Goal: Task Accomplishment & Management: Manage account settings

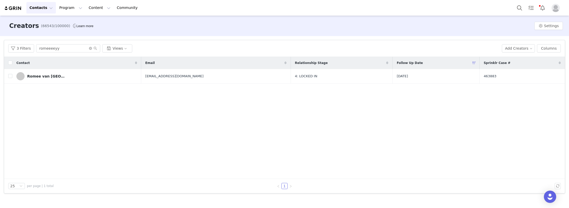
drag, startPoint x: 57, startPoint y: 131, endPoint x: 57, endPoint y: 124, distance: 7.2
click at [57, 131] on div "Contact Email Relationship Stage Follow Up Date Sprinklr Case # [GEOGRAPHIC_DAT…" at bounding box center [284, 118] width 560 height 122
click at [16, 113] on div "Contact Email Relationship Stage Follow Up Date Sprinklr Case # [GEOGRAPHIC_DAT…" at bounding box center [284, 118] width 560 height 122
drag, startPoint x: 69, startPoint y: 48, endPoint x: -19, endPoint y: 49, distance: 88.4
click at [0, 49] on html "Contacts Contacts Creators Prospects Applicants Program Program Activations Cam…" at bounding box center [284, 104] width 569 height 208
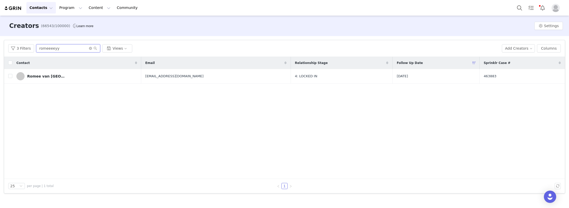
paste input "gabbifariasx"
type input "gabbifariasx"
click at [64, 79] on link "[PERSON_NAME]" at bounding box center [72, 76] width 112 height 8
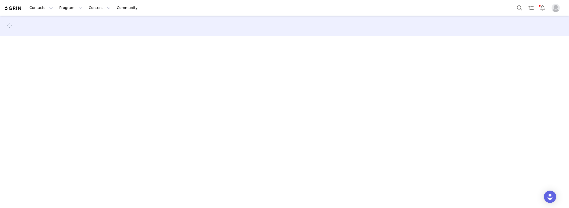
click at [6, 187] on main at bounding box center [284, 112] width 569 height 192
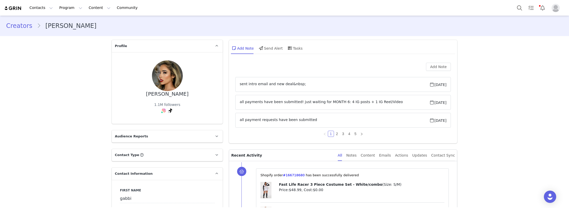
click at [42, 6] on button "Contacts Contacts" at bounding box center [40, 8] width 29 height 12
click at [42, 20] on p "Creators" at bounding box center [38, 22] width 15 height 5
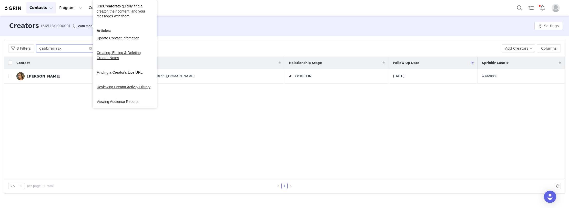
paste input "Gilli_any"
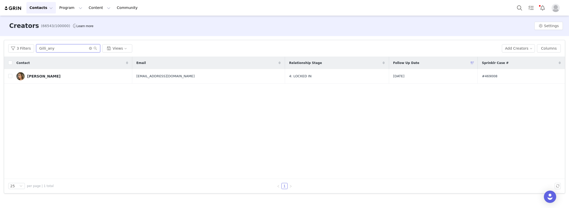
drag, startPoint x: 68, startPoint y: 50, endPoint x: -13, endPoint y: 50, distance: 81.7
click at [0, 50] on html "Contacts Contacts Creators Prospects Applicants Program Program Activations Cam…" at bounding box center [284, 104] width 569 height 208
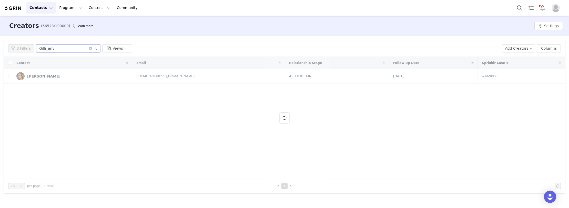
type input "Gilli_any"
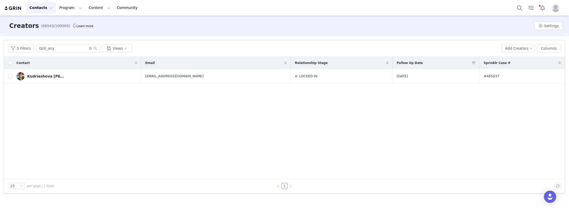
click at [62, 115] on div "Contact Email Relationship Stage Follow Up Date Sprinklr Case # [PERSON_NAME] […" at bounding box center [284, 118] width 560 height 122
click at [71, 77] on link "Kudriashova [PERSON_NAME]" at bounding box center [76, 76] width 121 height 8
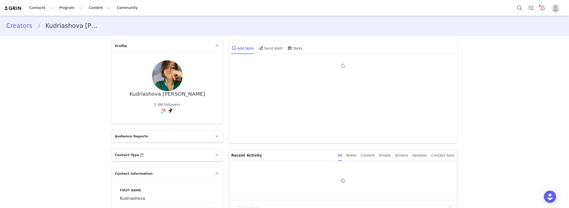
type input "+382 ([GEOGRAPHIC_DATA])"
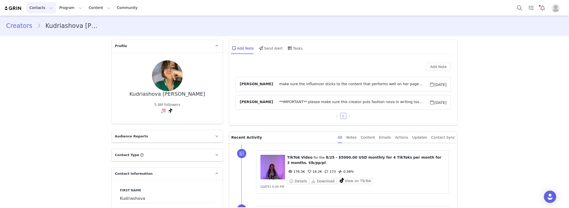
drag, startPoint x: 33, startPoint y: 9, endPoint x: 47, endPoint y: 22, distance: 19.4
click at [33, 9] on button "Contacts Contacts" at bounding box center [40, 8] width 29 height 12
click at [47, 23] on div "Creators" at bounding box center [47, 22] width 34 height 5
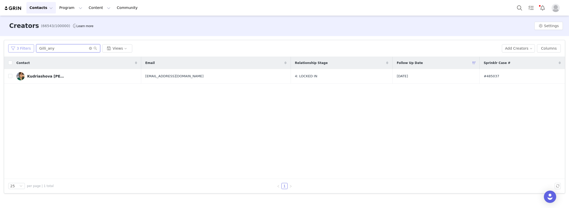
click at [21, 47] on div "3 Filters Gilli_any Views" at bounding box center [252, 48] width 489 height 8
paste input "luisalulu99"
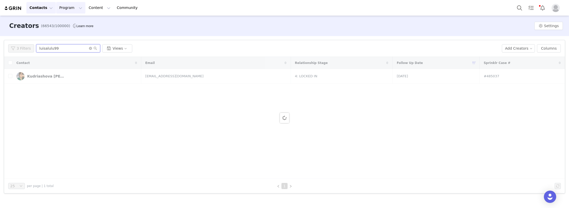
type input "luisalulu99"
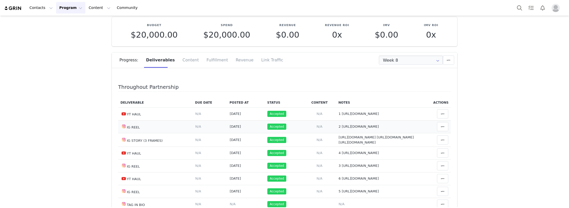
drag, startPoint x: 343, startPoint y: 127, endPoint x: 338, endPoint y: 127, distance: 4.9
click at [338, 127] on td "Notes Save Cancel 2 https://www.instagram.com/reel/DI9bucWhjR9/" at bounding box center [377, 126] width 83 height 13
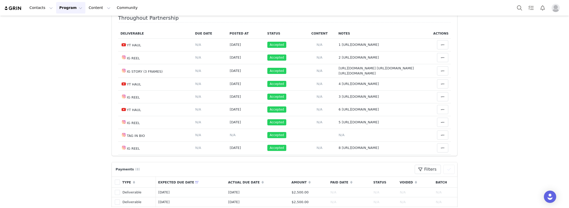
scroll to position [179, 0]
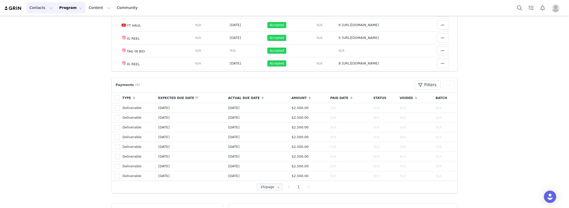
click at [43, 8] on button "Contacts Contacts" at bounding box center [40, 8] width 29 height 12
click at [41, 23] on p "Creators" at bounding box center [38, 22] width 15 height 5
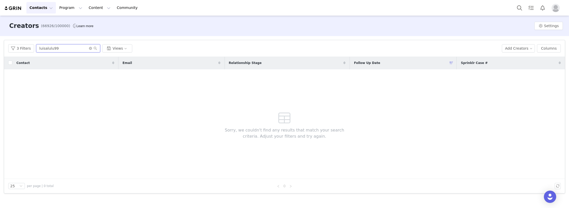
drag, startPoint x: 66, startPoint y: 48, endPoint x: 29, endPoint y: 39, distance: 37.8
click at [4, 48] on div "3 Filters luisalulu99 Views Add Creators Columns" at bounding box center [284, 48] width 560 height 17
paste input "Fabiabengs"
type input "Fabiabengs"
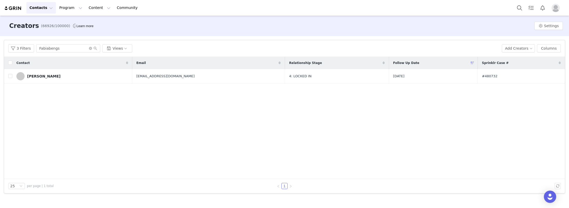
click at [59, 78] on link "Denis Ayanoglu" at bounding box center [72, 76] width 112 height 8
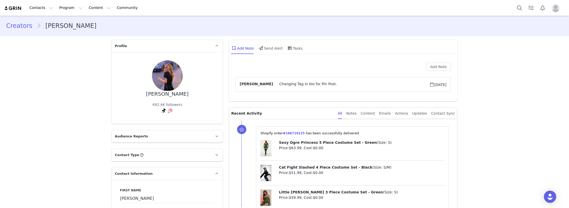
drag, startPoint x: 60, startPoint y: 126, endPoint x: 83, endPoint y: 113, distance: 25.8
click at [166, 97] on link "@fabiabengs" at bounding box center [170, 95] width 23 height 4
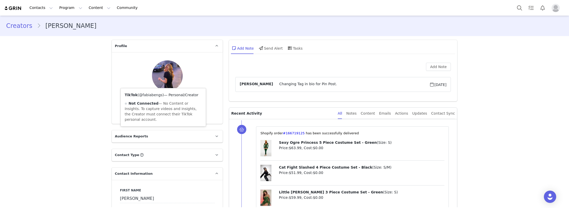
click at [144, 97] on link "@fabiabengs" at bounding box center [150, 95] width 23 height 4
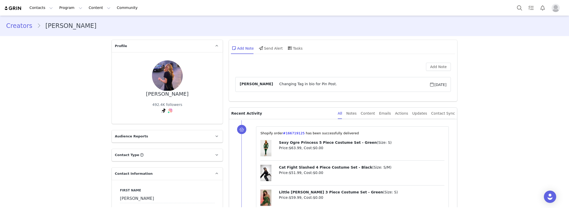
drag, startPoint x: 84, startPoint y: 107, endPoint x: 51, endPoint y: 23, distance: 90.4
drag, startPoint x: 52, startPoint y: 115, endPoint x: 65, endPoint y: 116, distance: 13.4
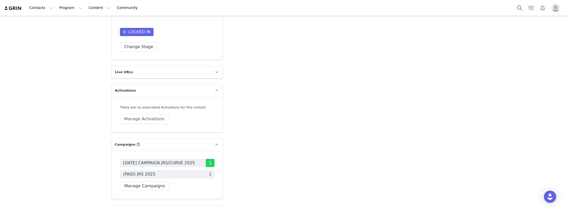
scroll to position [1537, 0]
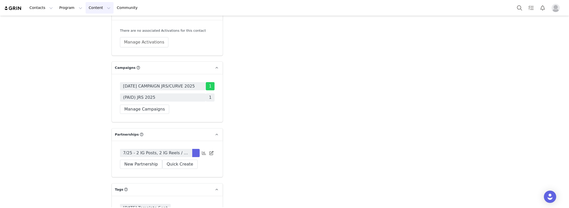
drag, startPoint x: 143, startPoint y: 125, endPoint x: 86, endPoint y: 7, distance: 131.0
click at [143, 150] on span "7/25 - 2 IG Posts, 2 IG Reels / monthly for 5 months - PP" at bounding box center [156, 153] width 66 height 6
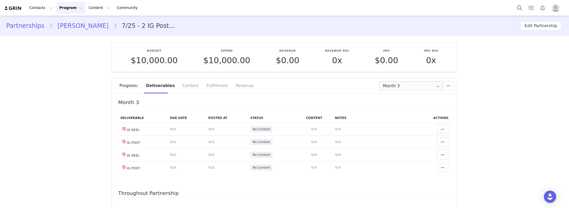
click at [405, 87] on input "Month 3" at bounding box center [411, 85] width 64 height 9
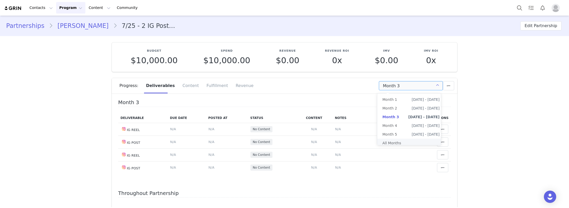
drag, startPoint x: 399, startPoint y: 144, endPoint x: 118, endPoint y: 112, distance: 283.3
click at [395, 142] on li "All Months" at bounding box center [410, 143] width 67 height 9
type input "All"
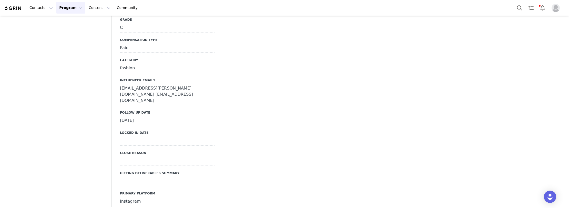
scroll to position [1280, 0]
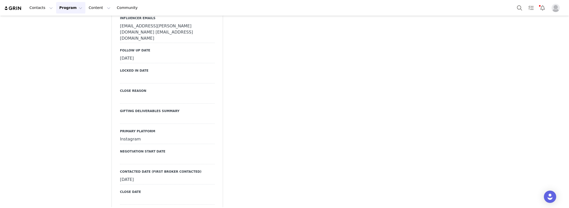
click at [142, 57] on div "September 23rd, 2025" at bounding box center [167, 58] width 94 height 9
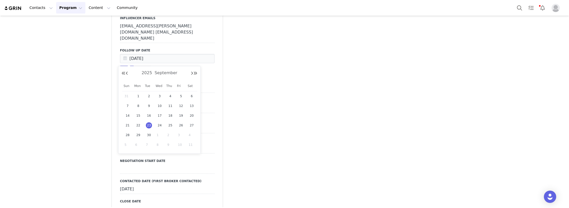
drag, startPoint x: 157, startPoint y: 134, endPoint x: 120, endPoint y: 104, distance: 48.0
click at [156, 133] on div "1" at bounding box center [159, 135] width 11 height 8
type input "Oct 01 2025"
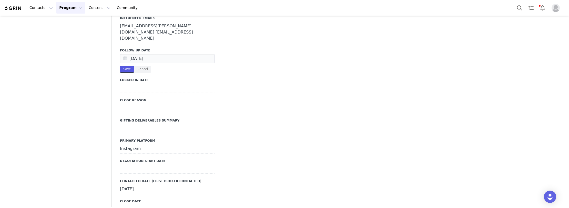
click at [128, 70] on button "Save" at bounding box center [127, 69] width 14 height 7
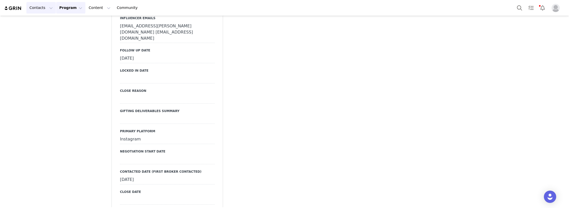
drag, startPoint x: 36, startPoint y: 6, endPoint x: 40, endPoint y: 22, distance: 15.9
click at [36, 6] on button "Contacts Contacts" at bounding box center [40, 8] width 29 height 12
click at [42, 20] on p "Creators" at bounding box center [38, 22] width 15 height 5
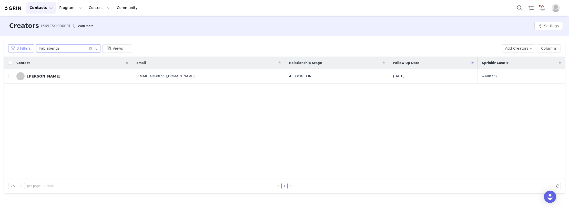
drag, startPoint x: 52, startPoint y: 50, endPoint x: 12, endPoint y: 51, distance: 39.7
click at [11, 50] on div "3 Filters Fabiabengs Views" at bounding box center [252, 48] width 489 height 8
paste input "Manuecureau"
type input "Manuecureau"
drag, startPoint x: 63, startPoint y: 76, endPoint x: 44, endPoint y: 50, distance: 32.5
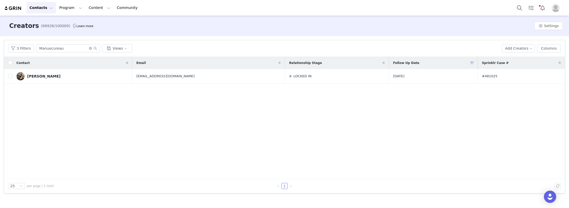
click at [63, 76] on link "Emmanuelle Cureau" at bounding box center [72, 76] width 112 height 8
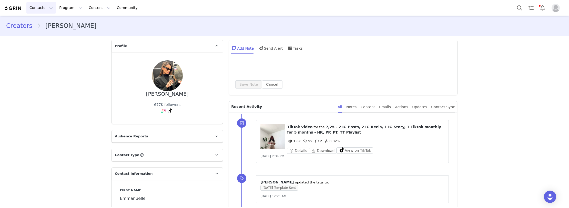
type input "+33 ([GEOGRAPHIC_DATA])"
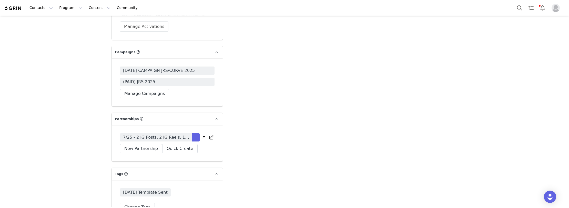
scroll to position [1588, 0]
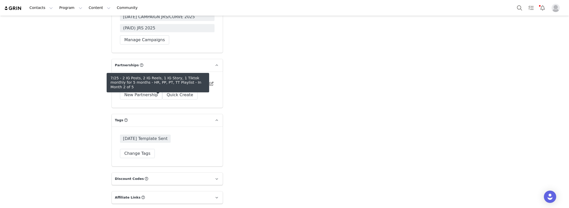
drag, startPoint x: 169, startPoint y: 92, endPoint x: 157, endPoint y: 68, distance: 26.7
click at [169, 87] on span "7/25 - 2 IG Posts, 2 IG Reels, 1 IG Story, 1 Tiktok monthly for 5 months - HR, …" at bounding box center [156, 84] width 66 height 6
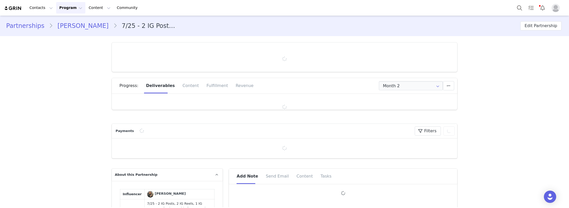
type input "+33 ([GEOGRAPHIC_DATA])"
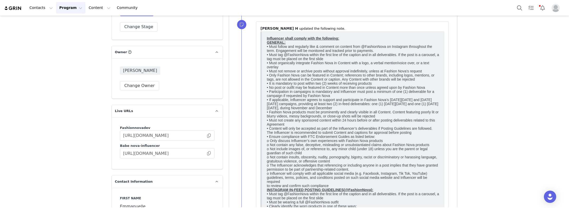
scroll to position [569, 0]
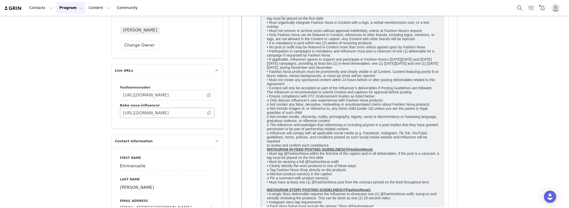
click at [206, 113] on span at bounding box center [208, 113] width 5 height 0
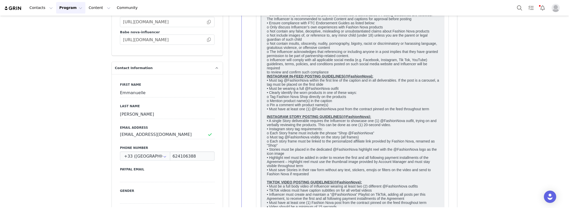
scroll to position [671, 0]
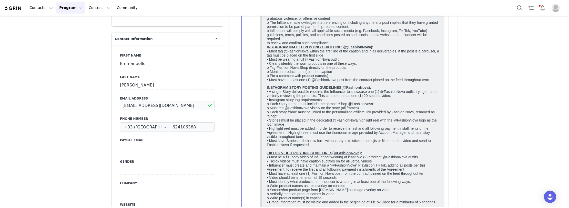
drag, startPoint x: 119, startPoint y: 101, endPoint x: 102, endPoint y: 101, distance: 16.9
drag, startPoint x: 61, startPoint y: 156, endPoint x: 69, endPoint y: 149, distance: 11.2
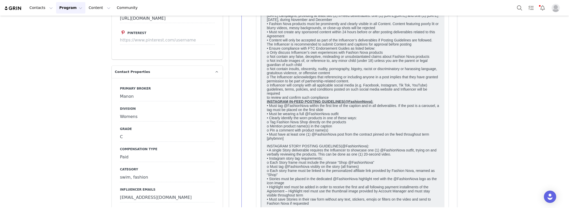
scroll to position [1183, 0]
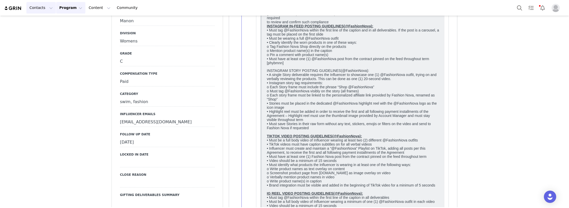
click at [37, 7] on button "Contacts Contacts" at bounding box center [40, 8] width 29 height 12
click at [42, 23] on p "Creators" at bounding box center [38, 22] width 15 height 5
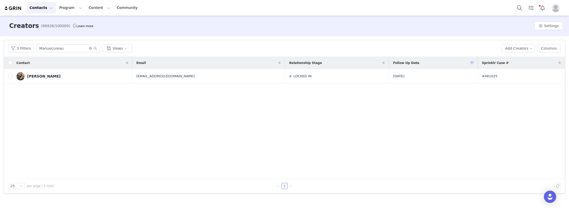
click at [109, 114] on div "Contact Email Relationship Stage Follow Up Date Sprinklr Case # Emmanuelle Cure…" at bounding box center [284, 118] width 560 height 122
paste input "matayasweeting"
drag, startPoint x: 62, startPoint y: 47, endPoint x: -2, endPoint y: 48, distance: 63.3
click at [0, 48] on html "Contacts Contacts Creators Prospects Applicants Program Program Activations Cam…" at bounding box center [284, 104] width 569 height 208
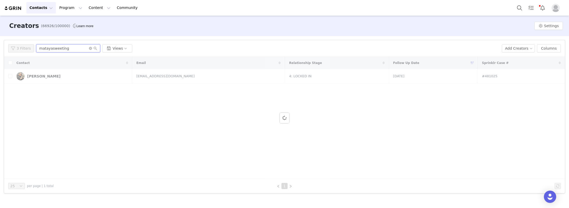
type input "matayasweeting"
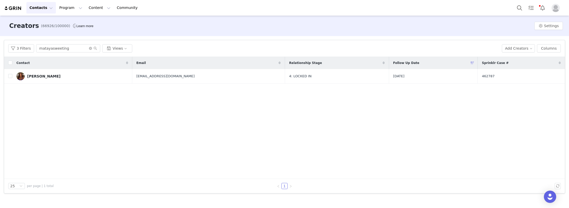
drag, startPoint x: 55, startPoint y: 76, endPoint x: 101, endPoint y: 72, distance: 46.5
click at [55, 76] on link "M A T A Y A" at bounding box center [72, 76] width 112 height 8
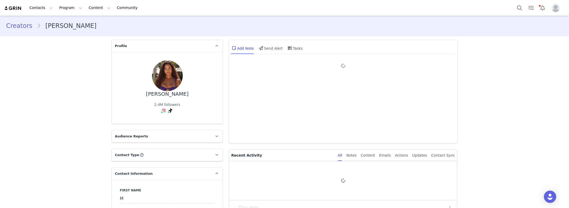
type input "+1 ([GEOGRAPHIC_DATA])"
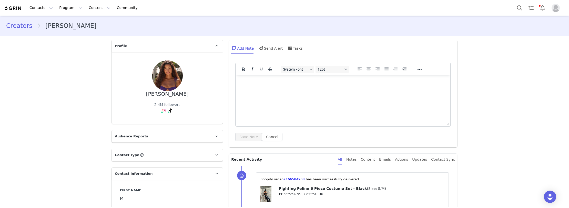
drag, startPoint x: 157, startPoint y: 121, endPoint x: 156, endPoint y: 118, distance: 2.9
click at [157, 121] on link "@matayasweeting" at bounding box center [167, 122] width 33 height 4
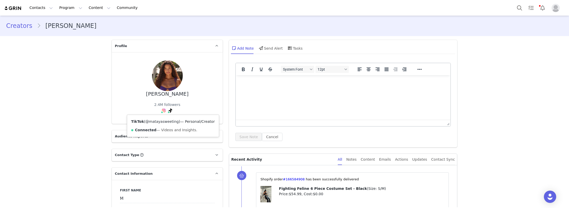
click at [164, 124] on link "@matayasweeting" at bounding box center [161, 122] width 33 height 4
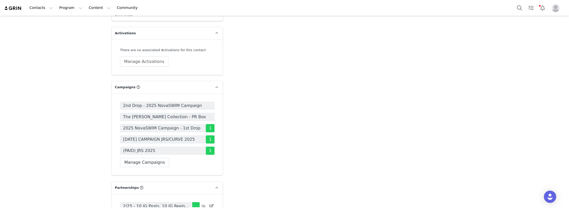
scroll to position [1537, 0]
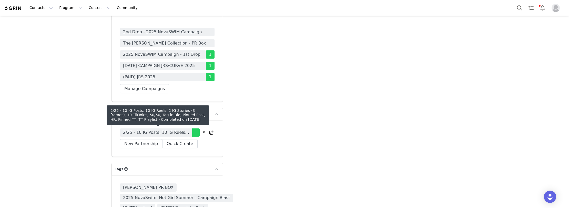
click at [153, 133] on span "2/25 - 10 IG Posts, 10 IG Reels, 2 IG Stories (3 frames), 10 TikTok's, 50/50, T…" at bounding box center [156, 133] width 66 height 6
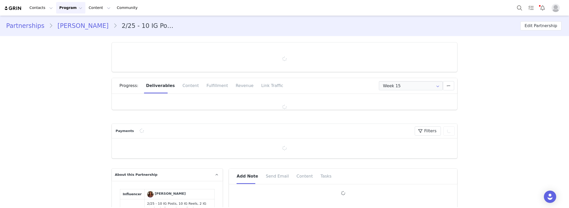
type input "+1 ([GEOGRAPHIC_DATA])"
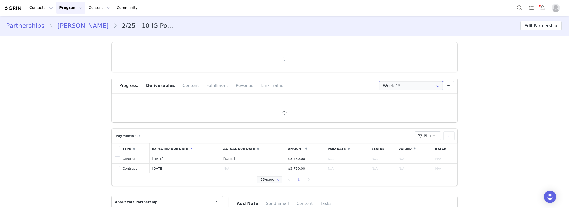
click at [402, 86] on input "Week 15" at bounding box center [411, 85] width 64 height 9
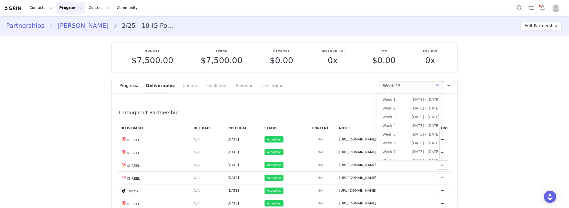
scroll to position [76, 0]
drag, startPoint x: 401, startPoint y: 151, endPoint x: 358, endPoint y: 146, distance: 44.1
click at [401, 154] on li "All Weeks" at bounding box center [410, 158] width 67 height 9
type input "All"
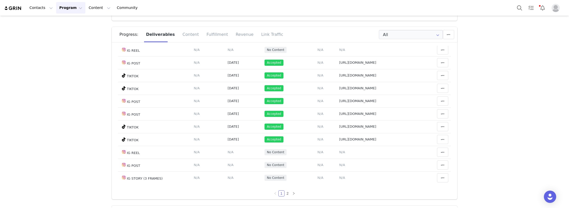
scroll to position [285, 0]
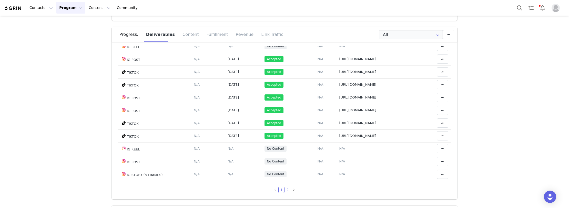
click at [285, 189] on link "2" at bounding box center [288, 190] width 6 height 6
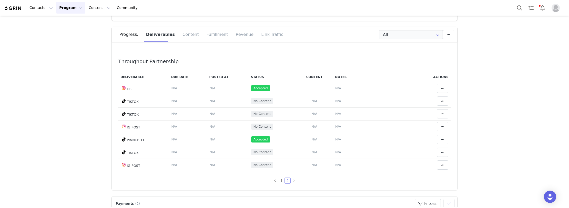
scroll to position [0, 0]
click at [278, 181] on link "1" at bounding box center [281, 181] width 6 height 6
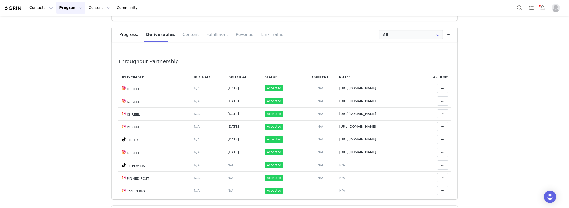
drag, startPoint x: 86, startPoint y: 122, endPoint x: 108, endPoint y: 115, distance: 22.5
click at [394, 33] on input "All" at bounding box center [411, 34] width 64 height 9
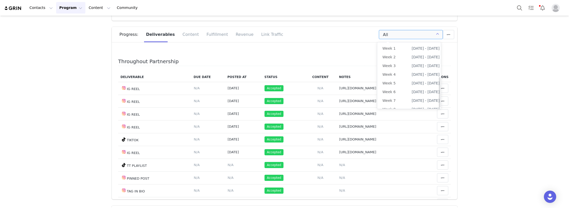
scroll to position [75, 0]
click at [397, 102] on li "All Weeks" at bounding box center [410, 106] width 67 height 9
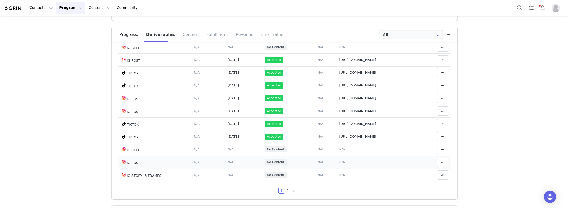
scroll to position [285, 0]
click at [285, 189] on link "2" at bounding box center [288, 190] width 6 height 6
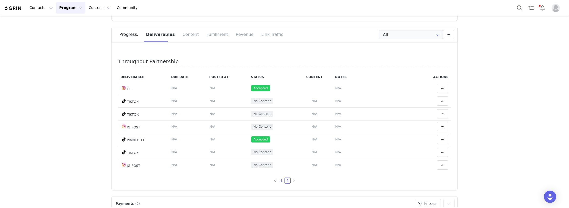
click at [278, 180] on link "1" at bounding box center [281, 181] width 6 height 6
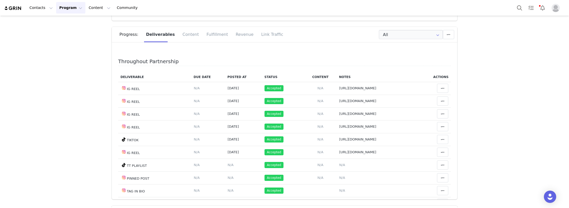
drag, startPoint x: 68, startPoint y: 95, endPoint x: 164, endPoint y: 24, distance: 119.6
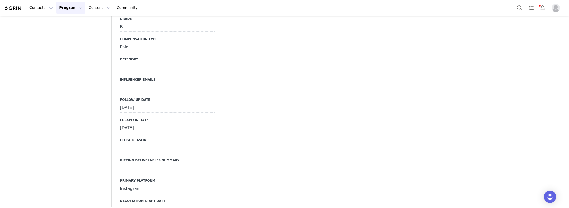
scroll to position [1306, 0]
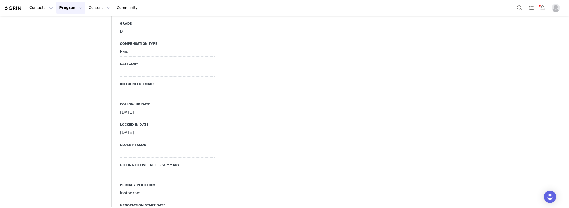
click at [141, 108] on div "September 22nd, 2025" at bounding box center [167, 112] width 94 height 9
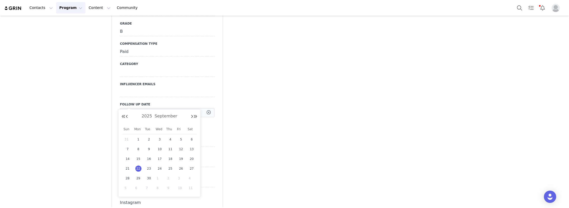
click at [141, 108] on input "Sep 22 2025" at bounding box center [167, 112] width 94 height 9
click at [157, 178] on span "1" at bounding box center [159, 178] width 6 height 6
type input "Oct 01 2025"
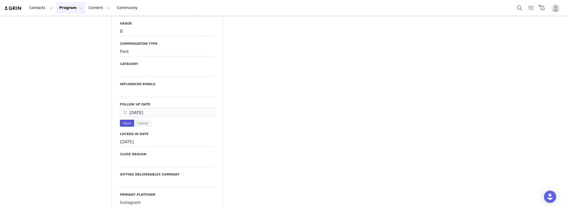
click at [124, 120] on button "Save" at bounding box center [127, 123] width 14 height 7
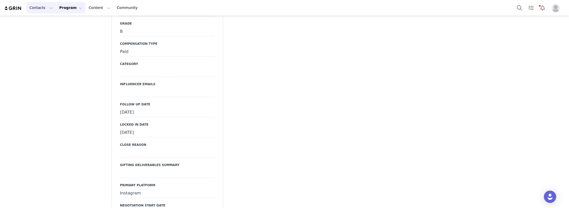
click at [39, 6] on button "Contacts Contacts" at bounding box center [40, 8] width 29 height 12
click at [49, 18] on link "Creators" at bounding box center [47, 22] width 40 height 9
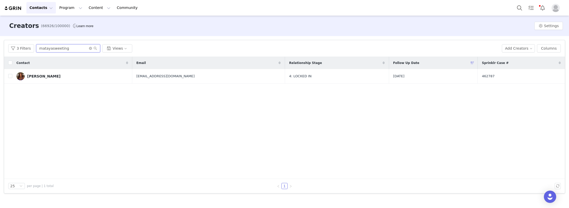
paste input "Maariavito"
drag, startPoint x: 69, startPoint y: 47, endPoint x: 0, endPoint y: 51, distance: 68.5
click at [0, 51] on div "Filters Filter Logic And Or Archived Select Owner Select Priya Oza Contact Tag …" at bounding box center [284, 116] width 569 height 161
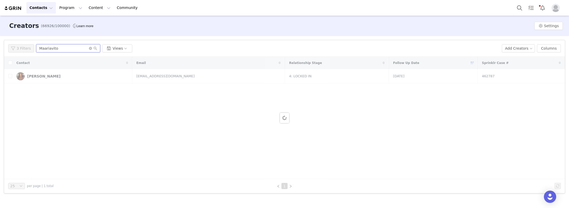
type input "Maariavito"
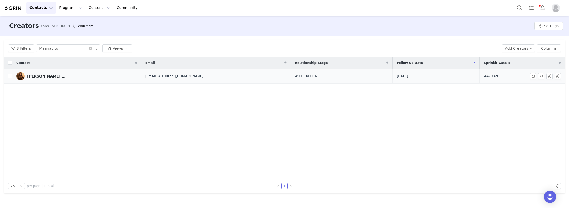
click at [67, 78] on link "Maria José Zambrano Vito" at bounding box center [76, 76] width 121 height 8
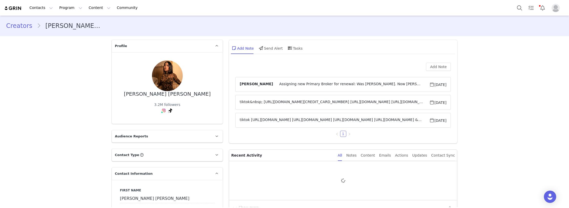
type input "+57 ([GEOGRAPHIC_DATA])"
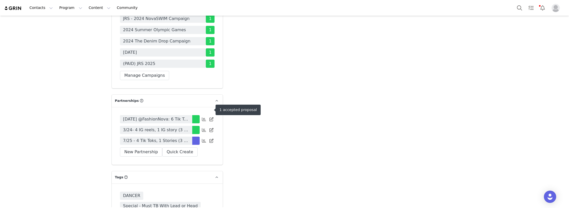
scroll to position [1639, 0]
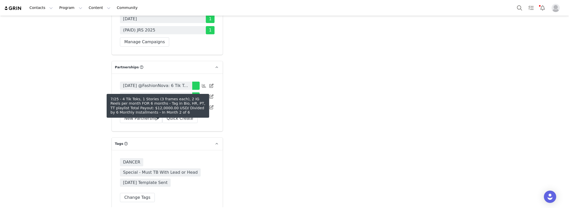
click at [163, 110] on span "7/25 - 4 Tik Toks, 1 Stories (3 frames each), 2 IG Reels per month FOR 6 months…" at bounding box center [156, 107] width 66 height 6
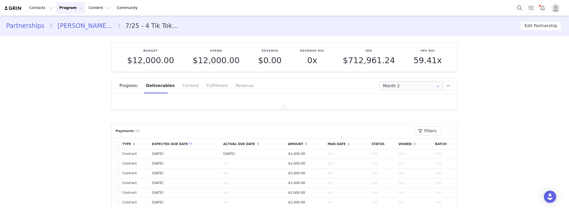
type input "+57 ([GEOGRAPHIC_DATA])"
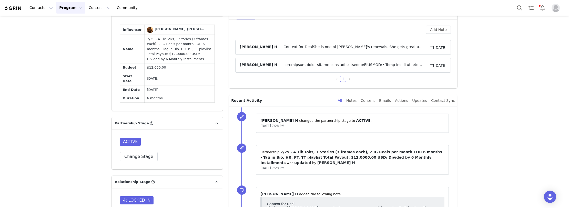
scroll to position [338, 0]
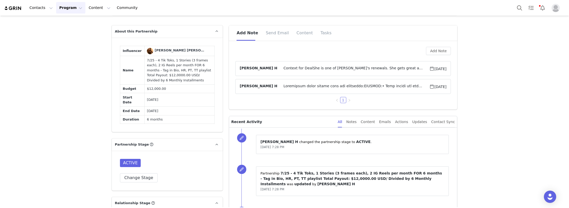
click at [286, 85] on span at bounding box center [353, 86] width 152 height 6
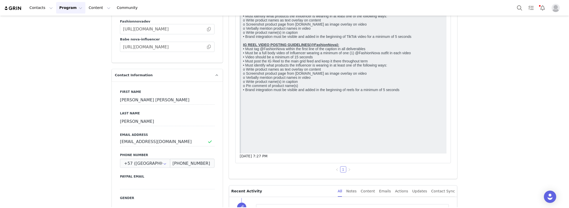
scroll to position [645, 0]
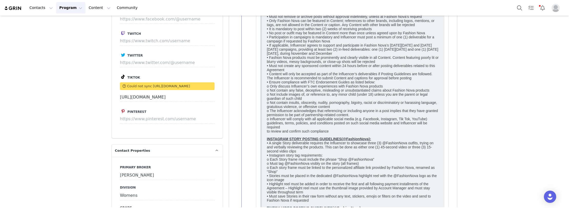
scroll to position [1234, 0]
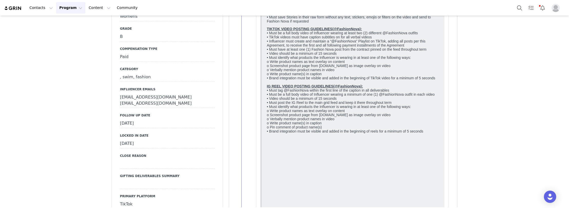
click at [144, 119] on div "[DATE]" at bounding box center [167, 123] width 94 height 9
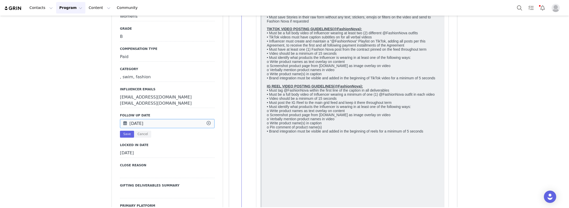
click at [144, 119] on input "Sep 29 2025" at bounding box center [167, 123] width 94 height 9
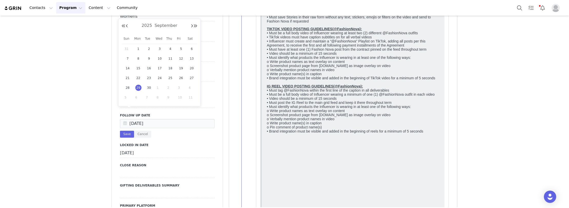
click at [159, 86] on span "1" at bounding box center [159, 88] width 6 height 6
type input "Oct 01 2025"
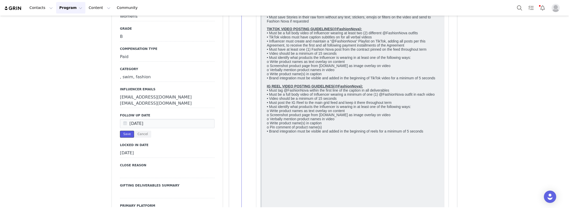
click at [125, 131] on button "Save" at bounding box center [127, 134] width 14 height 7
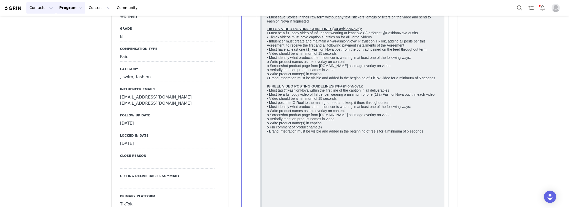
drag, startPoint x: 40, startPoint y: 8, endPoint x: 40, endPoint y: 20, distance: 12.0
click at [40, 8] on button "Contacts Contacts" at bounding box center [40, 8] width 29 height 12
click at [40, 20] on p "Creators" at bounding box center [38, 22] width 15 height 5
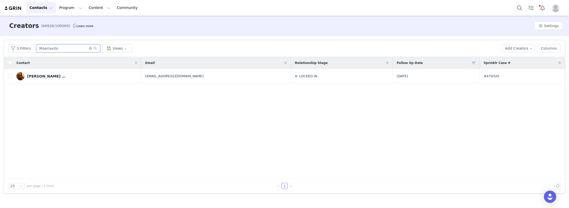
paste input "Asiandabrat"
drag, startPoint x: 48, startPoint y: 48, endPoint x: 36, endPoint y: 33, distance: 18.9
click at [27, 48] on div "3 Filters Asiandabrat Views" at bounding box center [252, 48] width 489 height 8
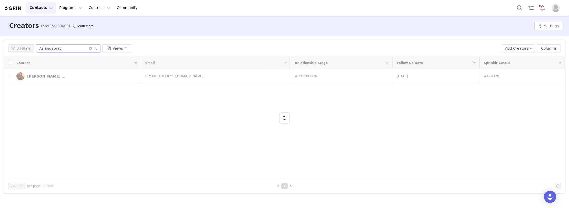
type input "Asiandabrat"
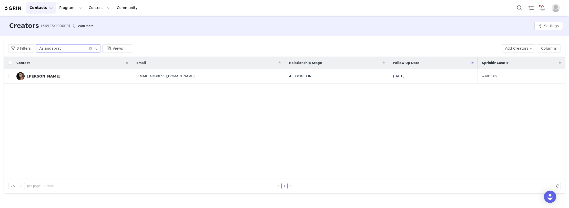
drag, startPoint x: 62, startPoint y: 49, endPoint x: 3, endPoint y: 49, distance: 59.2
click at [3, 49] on div "Filters Filter Logic And Or Archived Select Owner Select Priya Oza Contact Tag …" at bounding box center [284, 116] width 569 height 161
click at [65, 77] on link "Misharron Allen" at bounding box center [72, 76] width 112 height 8
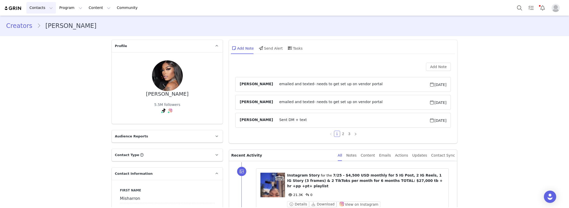
click at [37, 5] on button "Contacts Contacts" at bounding box center [40, 8] width 29 height 12
click at [48, 19] on link "Creators" at bounding box center [47, 22] width 40 height 9
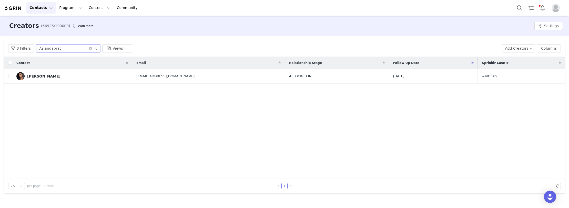
paste input "Pwin.cess"
drag, startPoint x: 30, startPoint y: 48, endPoint x: 4, endPoint y: 48, distance: 26.1
click at [4, 48] on article "Filters Filter Logic And Or Archived Select Owner Select Priya Oza Contact Tag …" at bounding box center [284, 117] width 561 height 154
type input "Pwin.cess"
click at [69, 113] on div "Contact Email Relationship Stage Follow Up Date Sprinklr Case # Kiara Marie pwi…" at bounding box center [284, 118] width 560 height 122
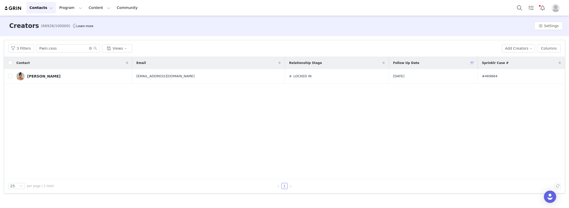
drag, startPoint x: 56, startPoint y: 77, endPoint x: 113, endPoint y: 101, distance: 61.2
click at [56, 77] on link "Kiara Marie" at bounding box center [72, 76] width 112 height 8
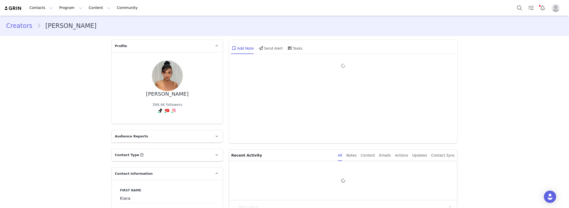
type input "+1 ([GEOGRAPHIC_DATA])"
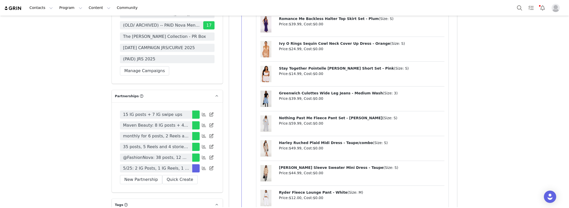
scroll to position [1665, 0]
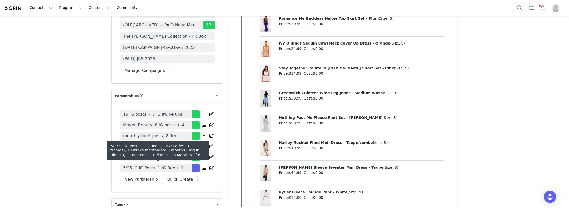
drag, startPoint x: 150, startPoint y: 169, endPoint x: 80, endPoint y: 138, distance: 77.0
click at [150, 169] on span "5/25: 2 IG Posts, 1 IG Reels, 1 IG Stories (3 frames), 1 Tiktoks monthly for 6 …" at bounding box center [156, 168] width 66 height 6
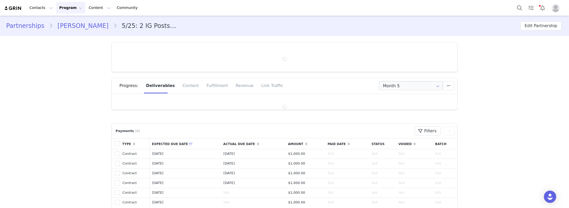
type input "+1 ([GEOGRAPHIC_DATA])"
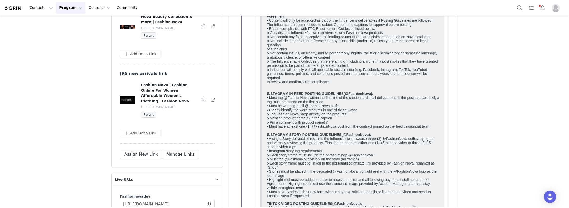
scroll to position [768, 0]
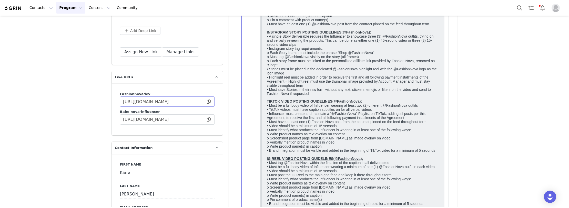
click at [207, 120] on span at bounding box center [208, 120] width 5 height 0
click at [37, 6] on button "Contacts Contacts" at bounding box center [40, 8] width 29 height 12
drag, startPoint x: 41, startPoint y: 20, endPoint x: 179, endPoint y: 14, distance: 137.9
click at [41, 20] on p "Creators" at bounding box center [38, 22] width 15 height 5
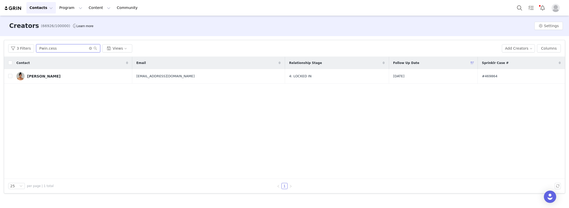
drag, startPoint x: 66, startPoint y: 49, endPoint x: -14, endPoint y: 49, distance: 79.9
click at [0, 49] on html "Contacts Contacts Creators Prospects Applicants Program Program Activations Cam…" at bounding box center [284, 104] width 569 height 208
paste input "laurenvinee"
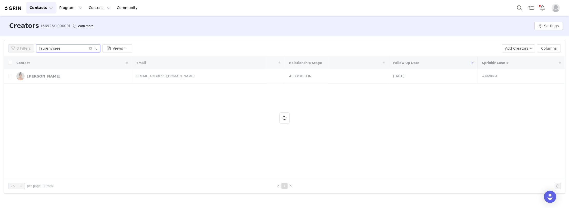
type input "laurenvinee"
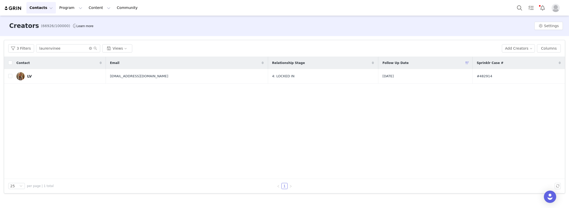
drag, startPoint x: 59, startPoint y: 77, endPoint x: 76, endPoint y: 86, distance: 18.7
click at [59, 77] on link "LV" at bounding box center [58, 76] width 85 height 8
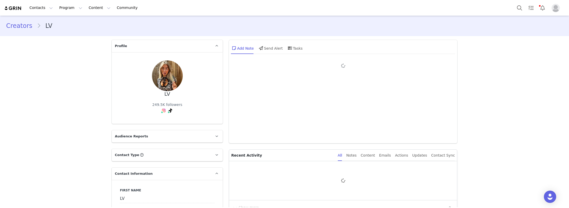
type input "+44 ([GEOGRAPHIC_DATA])"
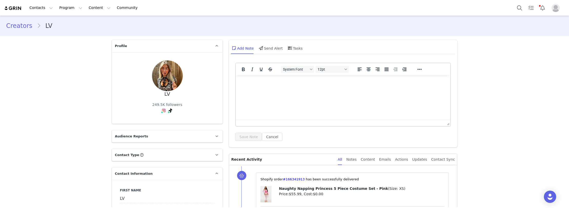
drag, startPoint x: 160, startPoint y: 120, endPoint x: 164, endPoint y: 117, distance: 5.1
click at [160, 120] on link "@laurenvinee" at bounding box center [165, 122] width 25 height 4
drag, startPoint x: 158, startPoint y: 121, endPoint x: 176, endPoint y: 117, distance: 17.8
click at [159, 121] on link "@laurenvinee" at bounding box center [161, 122] width 25 height 4
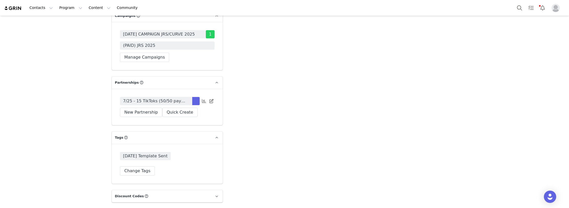
scroll to position [1537, 0]
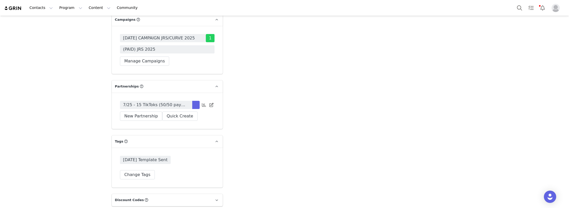
click at [162, 102] on span "7/25 - 15 TikToks (50/50 payment) + Tag in Bio + UTM Link in Bio + TT Playlist …" at bounding box center [156, 105] width 66 height 6
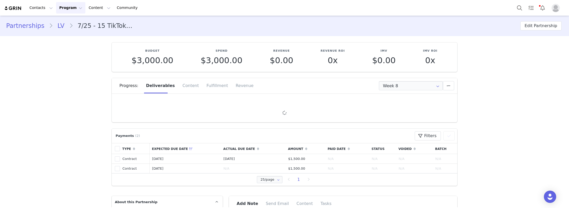
type input "+44 ([GEOGRAPHIC_DATA])"
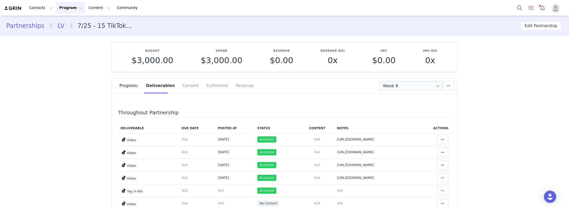
drag, startPoint x: 88, startPoint y: 142, endPoint x: 360, endPoint y: 103, distance: 274.4
click at [403, 87] on input "Week 8" at bounding box center [411, 85] width 64 height 9
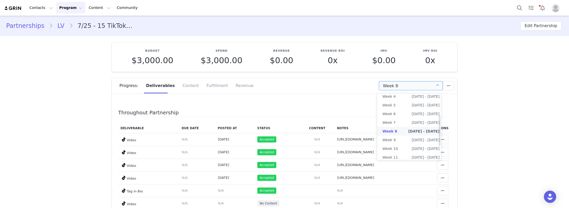
scroll to position [76, 0]
click at [392, 154] on li "All Weeks" at bounding box center [410, 158] width 67 height 9
type input "All"
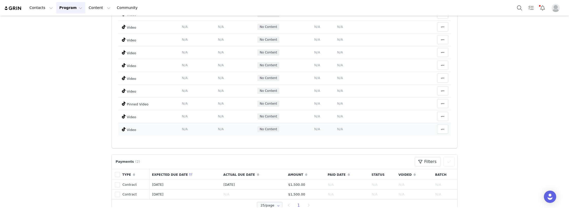
scroll to position [0, 0]
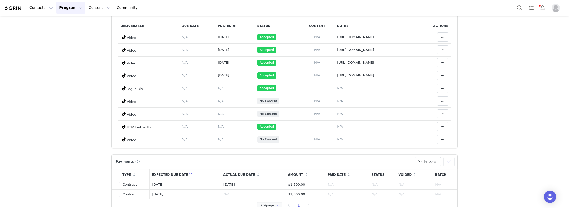
drag, startPoint x: 66, startPoint y: 153, endPoint x: 82, endPoint y: 147, distance: 17.3
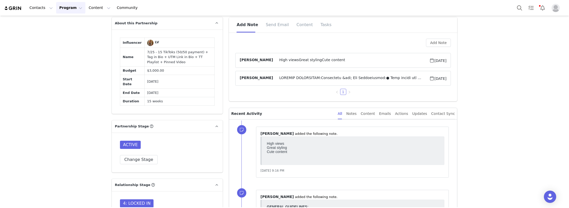
click at [320, 76] on span at bounding box center [351, 78] width 156 height 6
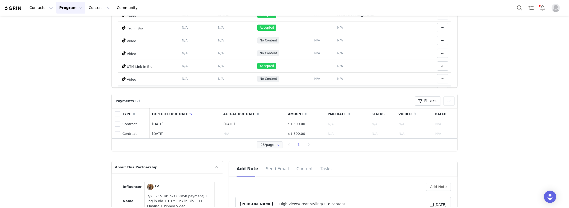
scroll to position [102, 0]
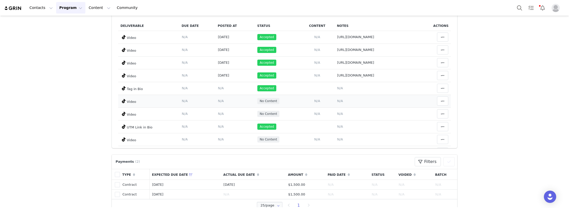
click at [337, 101] on span "N/A" at bounding box center [340, 101] width 6 height 4
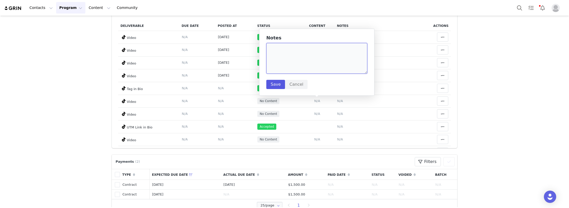
click at [302, 67] on textarea at bounding box center [316, 58] width 101 height 31
paste textarea "https://www.tiktok.com/@laurenvinee/video/7554358018129923350"
type textarea "https://www.tiktok.com/@laurenvinee/video/7554358018129923350"
click at [268, 84] on button "Save" at bounding box center [275, 84] width 19 height 9
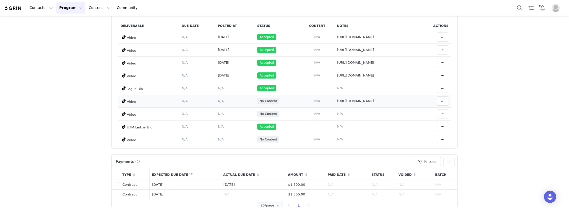
click at [218, 100] on span "N/A" at bounding box center [221, 101] width 6 height 4
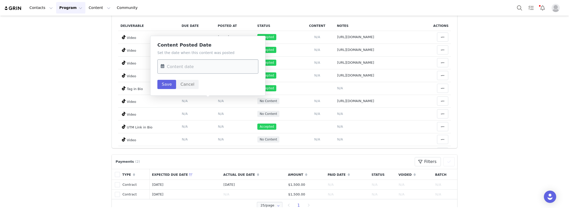
click at [208, 65] on input "text" at bounding box center [207, 66] width 101 height 14
drag, startPoint x: 167, startPoint y: 108, endPoint x: 170, endPoint y: 105, distance: 4.0
click at [167, 108] on span "28" at bounding box center [167, 107] width 6 height 6
type input "Sep 28 2025"
click at [168, 87] on button "Save" at bounding box center [166, 84] width 19 height 9
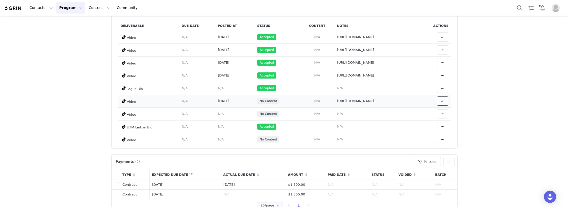
click at [440, 101] on button at bounding box center [442, 101] width 11 height 9
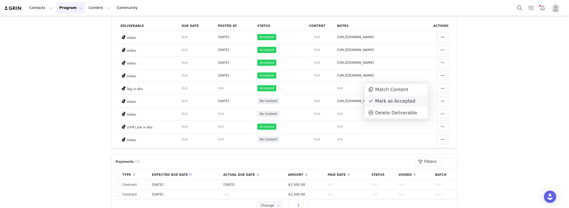
click at [400, 102] on div "Mark as Accepted" at bounding box center [396, 102] width 64 height 12
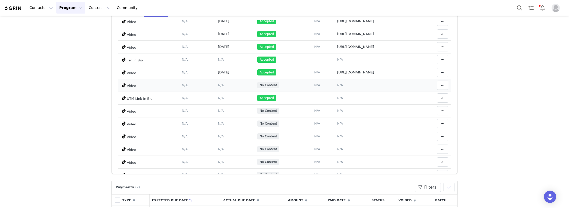
scroll to position [0, 0]
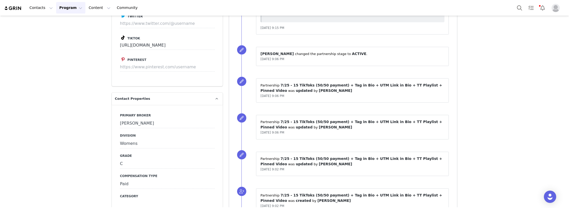
scroll to position [1178, 0]
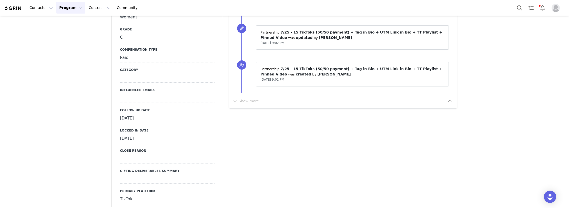
click at [131, 114] on div "September 24th, 2025" at bounding box center [167, 118] width 94 height 9
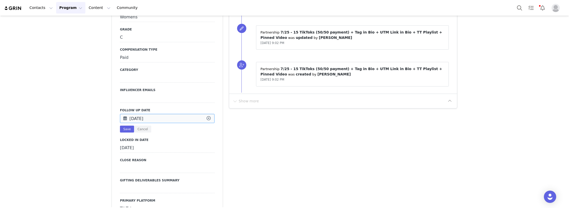
click at [131, 114] on input "Sep 24 2025" at bounding box center [167, 118] width 94 height 9
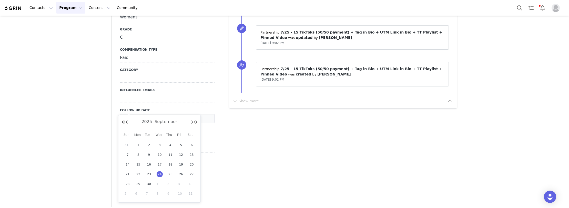
click at [157, 185] on span "1" at bounding box center [159, 184] width 6 height 6
type input "Oct 01 2025"
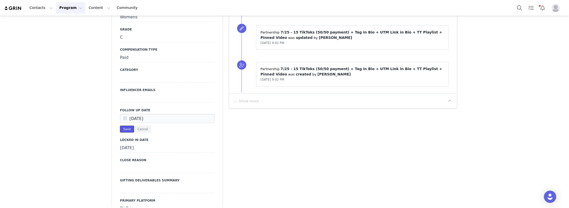
click at [127, 126] on button "Save" at bounding box center [127, 129] width 14 height 7
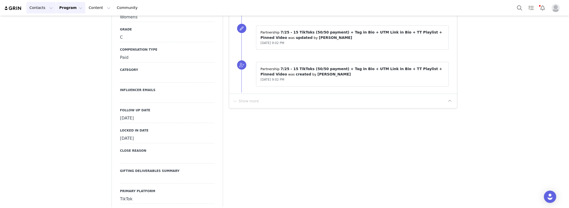
drag, startPoint x: 36, startPoint y: 9, endPoint x: 43, endPoint y: 20, distance: 13.1
click at [36, 9] on button "Contacts Contacts" at bounding box center [40, 8] width 29 height 12
drag, startPoint x: 43, startPoint y: 20, endPoint x: 73, endPoint y: 2, distance: 36.2
click at [43, 20] on p "Creators" at bounding box center [38, 22] width 15 height 5
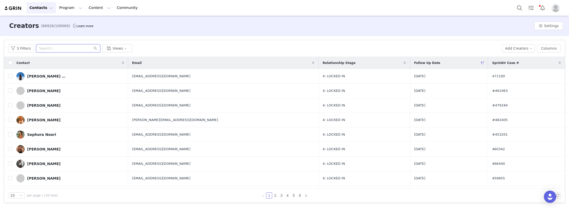
click at [54, 48] on input "text" at bounding box center [68, 48] width 64 height 8
paste input "Ronhiree"
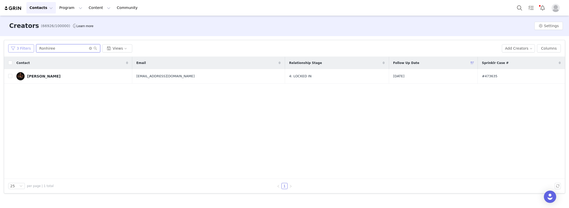
paste input "katiannjo"
drag, startPoint x: 69, startPoint y: 50, endPoint x: 21, endPoint y: 51, distance: 47.9
click at [21, 51] on div "3 Filters Ronhiree Views" at bounding box center [252, 48] width 489 height 8
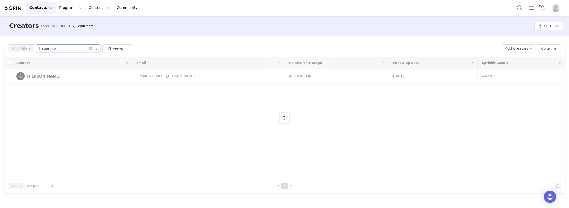
type input "katiannjo"
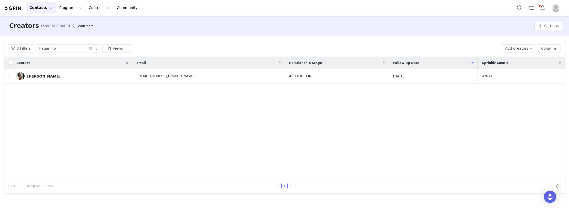
drag, startPoint x: 52, startPoint y: 77, endPoint x: 90, endPoint y: 69, distance: 39.0
click at [52, 77] on link "Katiann Boose" at bounding box center [72, 76] width 112 height 8
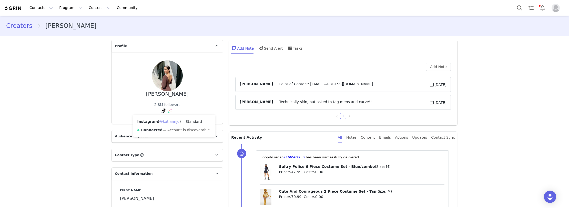
drag, startPoint x: 165, startPoint y: 121, endPoint x: 163, endPoint y: 117, distance: 4.4
click at [165, 121] on link "@katiannjo" at bounding box center [169, 122] width 20 height 4
click at [146, 121] on link "@katiannjo_" at bounding box center [150, 122] width 22 height 4
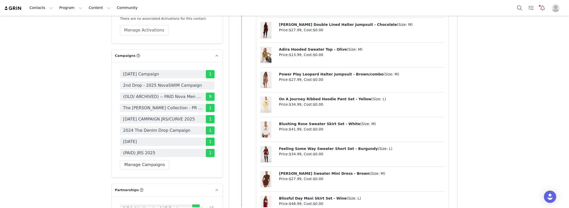
scroll to position [1613, 0]
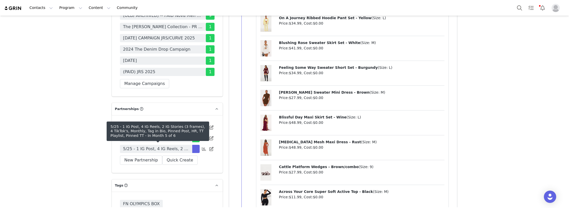
click at [146, 148] on span "5/25 - 1 IG Post, 4 IG Reels, 2 IG Stories (3 frames), 4 TikTok's, Monthly, Tag…" at bounding box center [156, 149] width 66 height 6
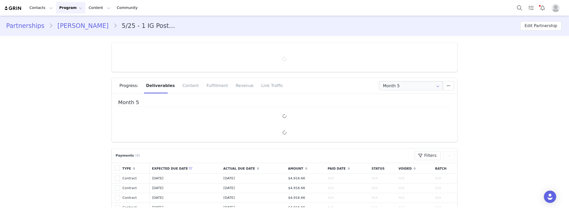
type input "+1 ([GEOGRAPHIC_DATA])"
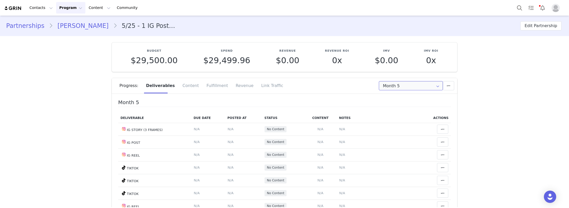
click at [390, 86] on input "Month 5" at bounding box center [411, 85] width 64 height 9
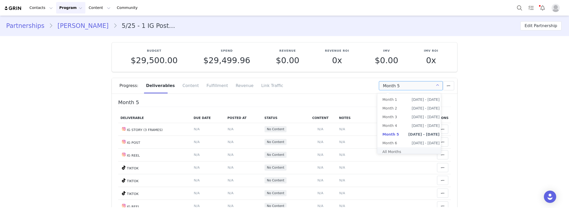
click at [390, 150] on li "All Months" at bounding box center [410, 152] width 67 height 9
type input "All"
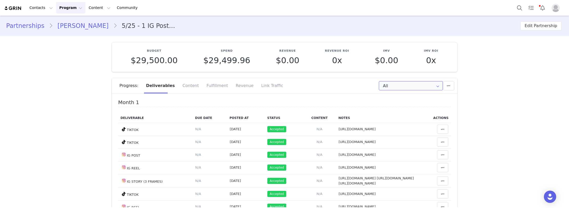
click at [393, 87] on input "All" at bounding box center [411, 85] width 64 height 9
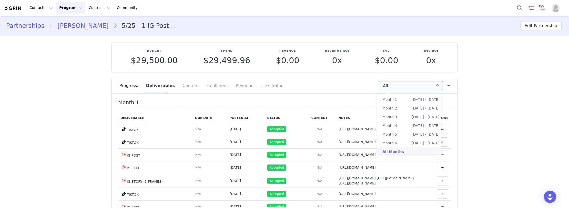
click at [396, 151] on li "All Months" at bounding box center [410, 152] width 67 height 9
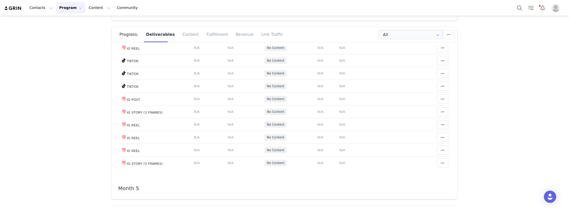
scroll to position [615, 0]
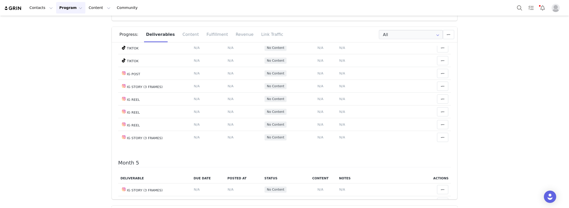
click at [339, 24] on span "N/A" at bounding box center [342, 22] width 6 height 4
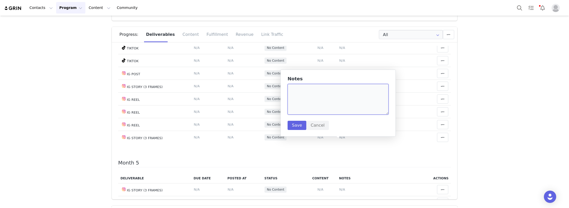
paste textarea "https://www.instagram.com/p/DO_NrPEjjq0/"
click at [328, 100] on textarea at bounding box center [337, 99] width 101 height 31
type textarea "https://www.instagram.com/p/DO_NrPEjjq0/"
click at [294, 127] on button "Save" at bounding box center [296, 125] width 19 height 9
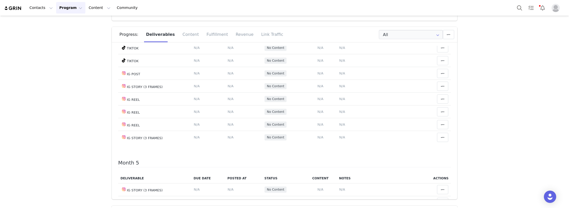
click at [227, 24] on span "N/A" at bounding box center [230, 22] width 6 height 4
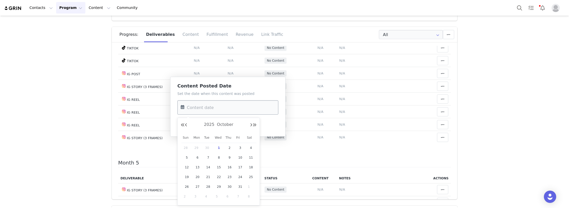
click at [212, 105] on input "text" at bounding box center [227, 107] width 101 height 14
click at [185, 125] on button "Previous Month" at bounding box center [186, 125] width 3 height 4
click at [228, 176] on span "25" at bounding box center [229, 177] width 6 height 6
type input "Sep 25 2025"
click at [186, 123] on button "Save" at bounding box center [186, 125] width 19 height 9
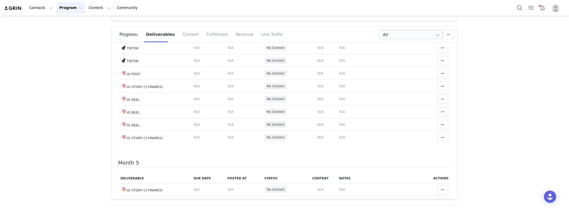
click at [440, 24] on icon at bounding box center [442, 22] width 4 height 4
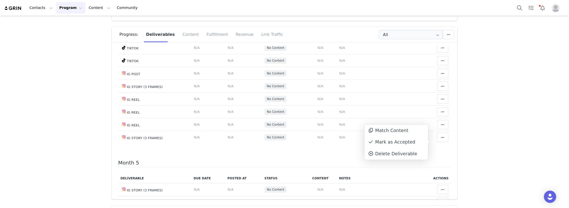
click at [377, 142] on div "Mark as Accepted" at bounding box center [396, 142] width 64 height 12
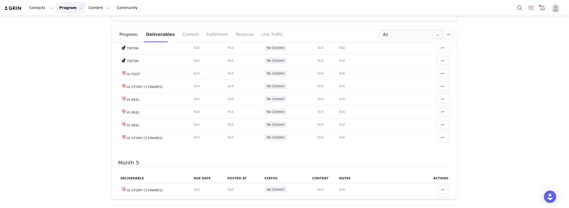
click at [339, 11] on span "N/A" at bounding box center [342, 9] width 6 height 4
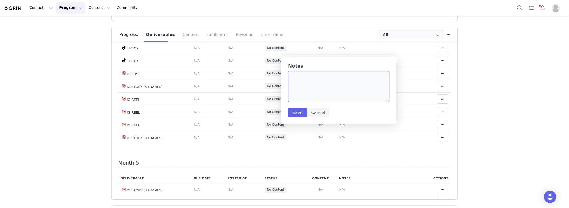
paste textarea "https://www.tiktok.com/@katiannjo_/video/7553657547379576078"
click at [309, 81] on textarea at bounding box center [338, 86] width 101 height 31
type textarea "https://www.tiktok.com/@katiannjo_/video/7553657547379576078"
click at [295, 110] on button "Save" at bounding box center [297, 112] width 19 height 9
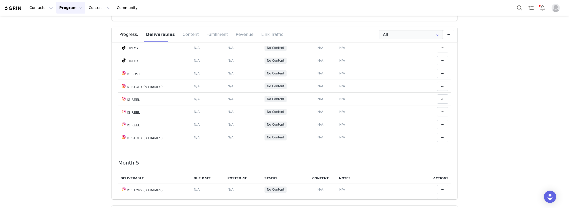
click at [227, 11] on span "N/A" at bounding box center [230, 9] width 6 height 4
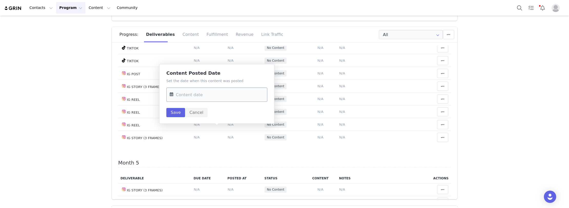
click at [212, 94] on input "text" at bounding box center [216, 95] width 101 height 14
click at [175, 112] on button "Previous Month" at bounding box center [175, 112] width 3 height 4
click at [218, 162] on span "25" at bounding box center [218, 164] width 6 height 6
type input "Sep 25 2025"
click at [174, 112] on button "Save" at bounding box center [175, 112] width 19 height 9
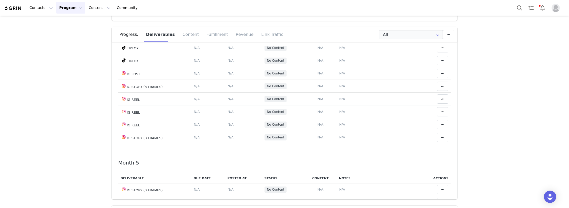
click at [440, 12] on icon at bounding box center [442, 9] width 4 height 4
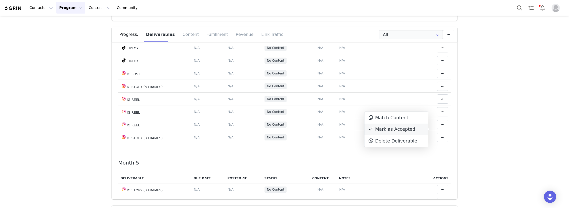
click at [393, 130] on div "Mark as Accepted" at bounding box center [396, 130] width 64 height 12
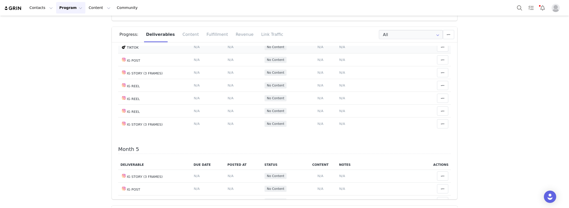
scroll to position [640, 0]
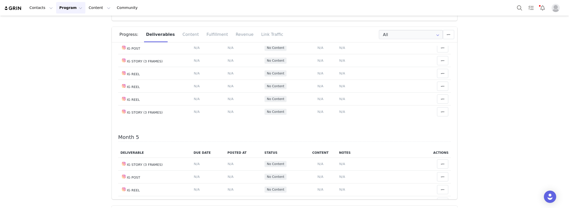
click at [339, 11] on span "N/A" at bounding box center [342, 9] width 6 height 4
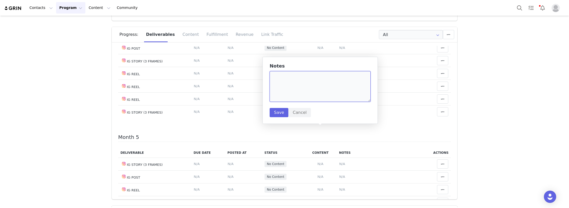
click at [307, 87] on textarea at bounding box center [319, 86] width 101 height 31
paste textarea "https://www.tiktok.com/@katiannjo_/video/7555984179561893133"
type textarea "https://www.tiktok.com/@katiannjo_/video/7555984179561893133"
click at [279, 113] on button "Save" at bounding box center [278, 112] width 19 height 9
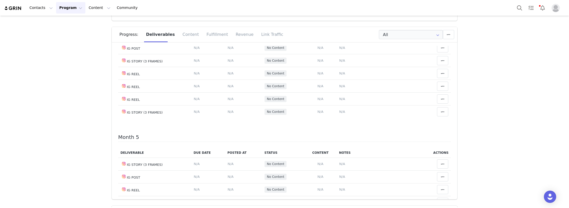
click at [227, 11] on span "N/A" at bounding box center [230, 9] width 6 height 4
click at [0, 0] on input "text" at bounding box center [0, 0] width 0 height 0
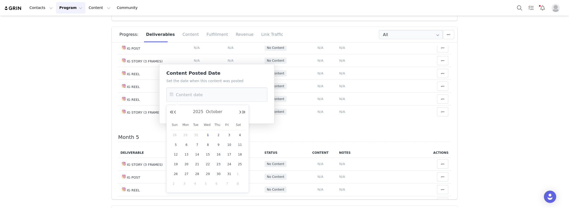
click at [209, 133] on span "1" at bounding box center [208, 135] width 6 height 6
type input "Oct 01 2025"
click at [172, 110] on button "Save" at bounding box center [175, 112] width 19 height 9
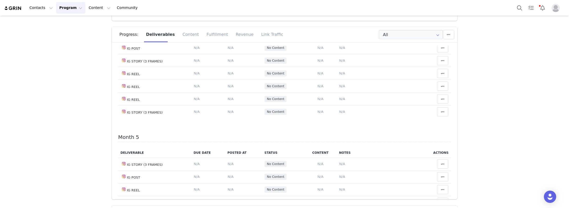
click at [440, 12] on icon at bounding box center [442, 9] width 4 height 4
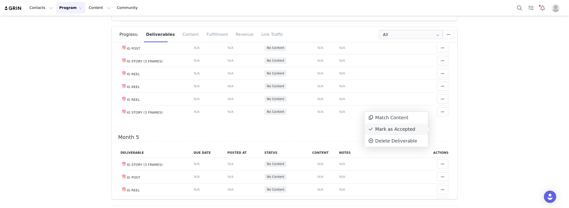
click at [408, 131] on div "Mark as Accepted" at bounding box center [396, 130] width 64 height 12
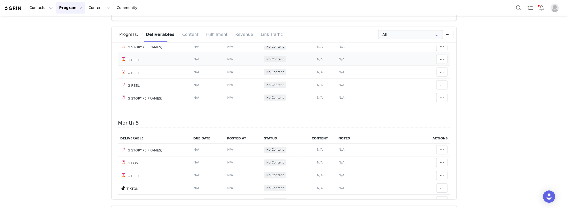
scroll to position [666, 0]
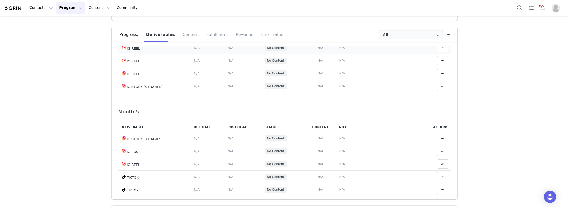
click at [339, 50] on span "N/A" at bounding box center [342, 48] width 6 height 4
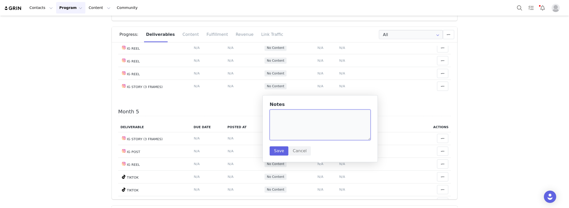
paste textarea "https://www.instagram.com/p/DPPWvfWkUmH/"
click at [293, 124] on textarea "https://www.instagram.com/p/DPPWvfWkUmH/" at bounding box center [319, 125] width 101 height 31
type textarea "https://www.instagram.com/p/DPPWvfWkUmH/"
click at [280, 151] on button "Save" at bounding box center [278, 150] width 19 height 9
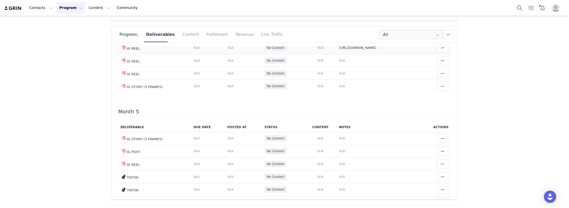
click at [227, 50] on span "N/A" at bounding box center [230, 48] width 6 height 4
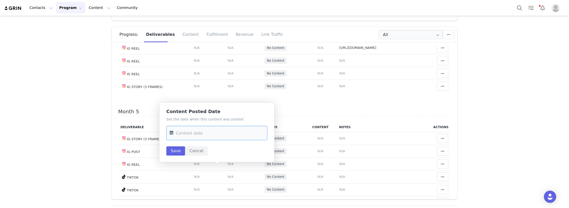
click at [196, 136] on input "text" at bounding box center [216, 133] width 101 height 14
click at [207, 65] on span "1" at bounding box center [208, 65] width 6 height 6
type input "Oct 01 2025"
click at [176, 153] on button "Save" at bounding box center [175, 150] width 19 height 9
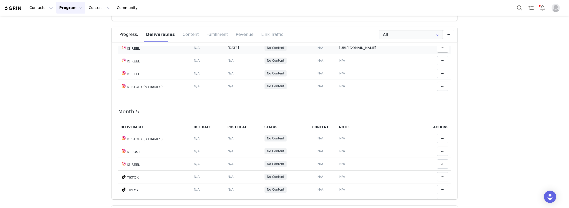
click at [440, 50] on icon at bounding box center [442, 48] width 4 height 4
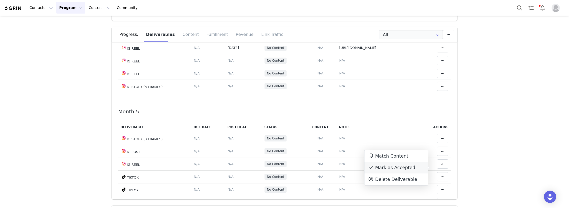
click at [401, 169] on div "Mark as Accepted" at bounding box center [396, 168] width 64 height 12
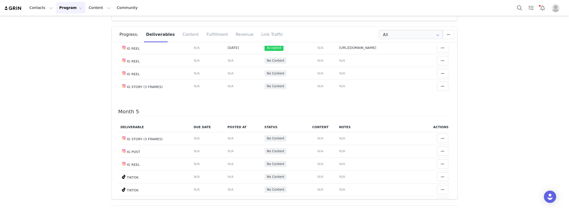
drag, startPoint x: 65, startPoint y: 111, endPoint x: 36, endPoint y: 3, distance: 112.1
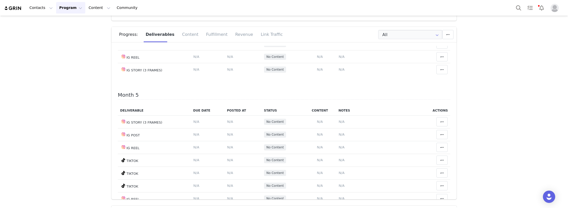
scroll to position [691, 0]
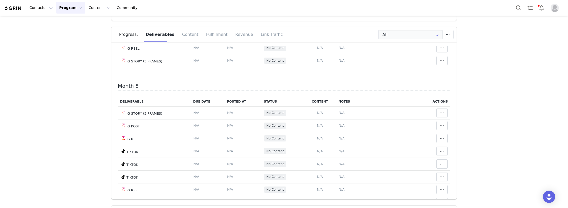
drag, startPoint x: 56, startPoint y: 122, endPoint x: 67, endPoint y: 119, distance: 10.6
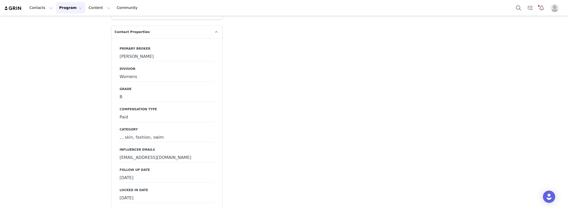
scroll to position [1460, 0]
click at [141, 173] on div "September 25th, 2025" at bounding box center [167, 177] width 94 height 9
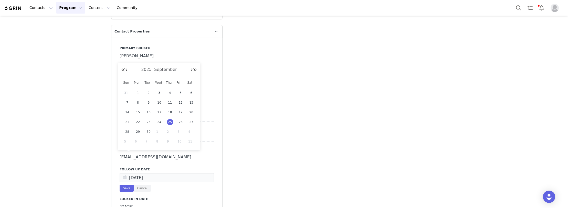
click at [157, 133] on span "1" at bounding box center [159, 132] width 6 height 6
type input "Oct 01 2025"
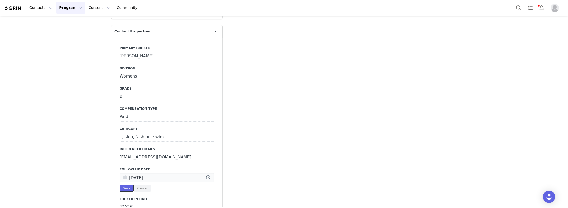
click at [126, 185] on button "Save" at bounding box center [127, 188] width 14 height 7
drag, startPoint x: 34, startPoint y: 7, endPoint x: 57, endPoint y: 25, distance: 29.4
click at [34, 7] on button "Contacts Contacts" at bounding box center [40, 8] width 29 height 12
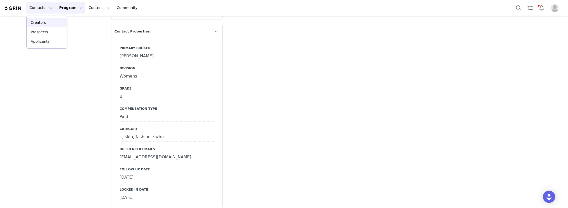
click at [56, 24] on div "Creators" at bounding box center [47, 22] width 34 height 5
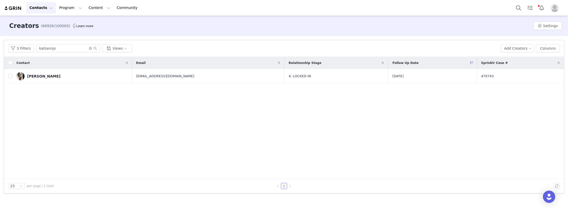
drag, startPoint x: 61, startPoint y: 134, endPoint x: 64, endPoint y: 130, distance: 5.6
click at [61, 134] on div "Contact Email Relationship Stage Follow Up Date Sprinklr Case # Katiann Boose c…" at bounding box center [284, 118] width 560 height 122
drag, startPoint x: 60, startPoint y: 45, endPoint x: -25, endPoint y: 46, distance: 84.5
click at [0, 46] on html "Contacts Contacts Creators Prospects Applicants Program Program Activations Cam…" at bounding box center [284, 104] width 568 height 208
paste input "misskaelynmarie"
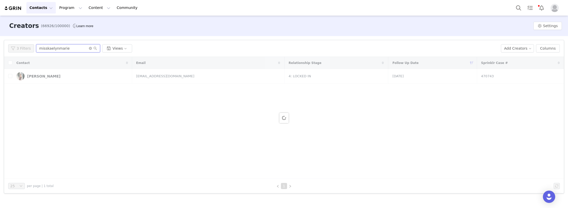
type input "misskaelynmarie"
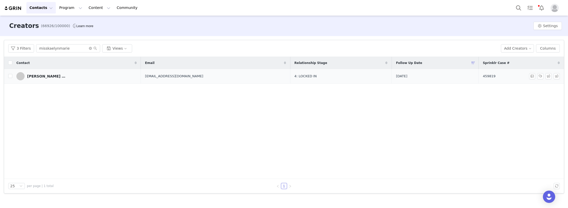
click at [53, 77] on link "Kaelyn Marie" at bounding box center [76, 76] width 120 height 8
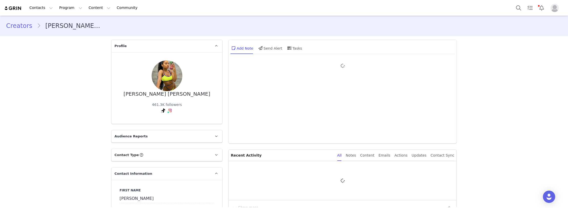
type input "+1 ([GEOGRAPHIC_DATA])"
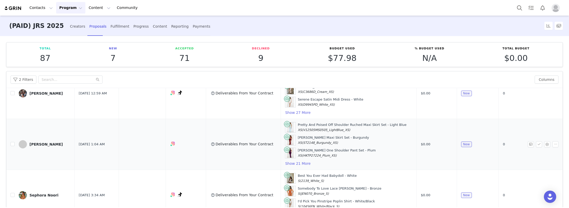
scroll to position [237, 0]
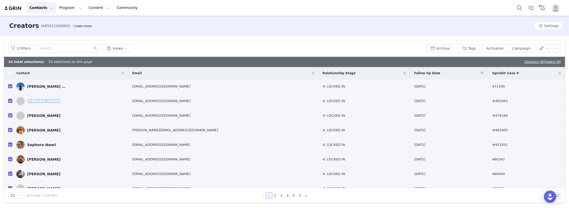
click at [301, 194] on link "6" at bounding box center [300, 196] width 6 height 6
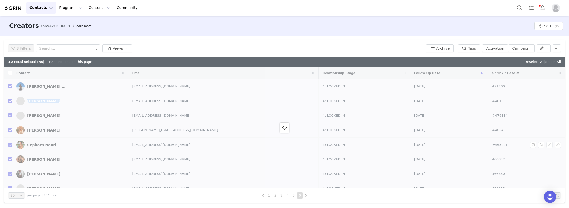
checkbox input "false"
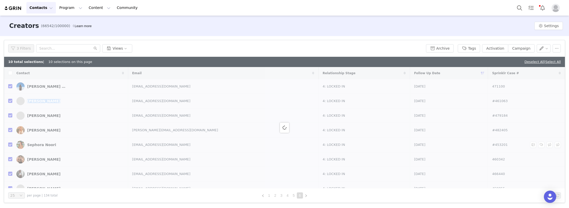
checkbox input "false"
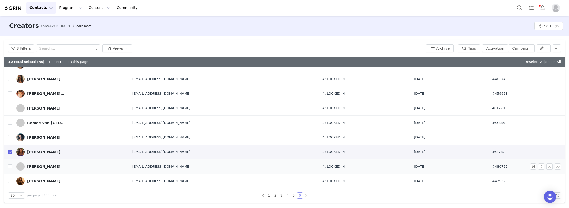
scroll to position [37, 0]
click at [9, 150] on input "checkbox" at bounding box center [10, 152] width 4 height 4
checkbox input "false"
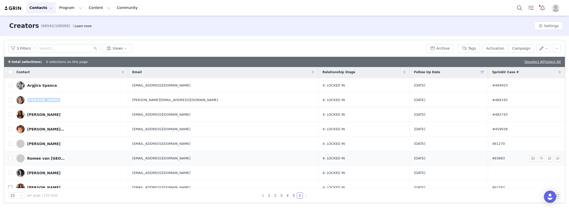
scroll to position [0, 0]
click at [295, 196] on link "5" at bounding box center [294, 196] width 6 height 6
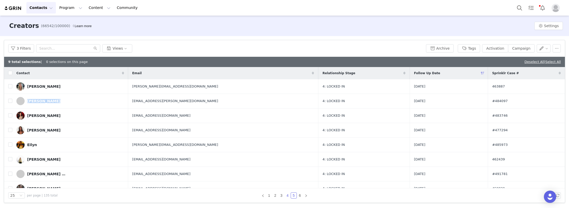
click at [287, 196] on link "4" at bounding box center [288, 196] width 6 height 6
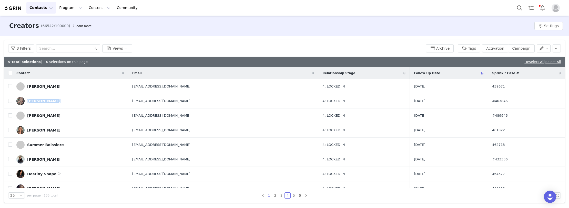
drag, startPoint x: 269, startPoint y: 194, endPoint x: 172, endPoint y: 57, distance: 167.7
click at [269, 193] on link "1" at bounding box center [269, 196] width 6 height 6
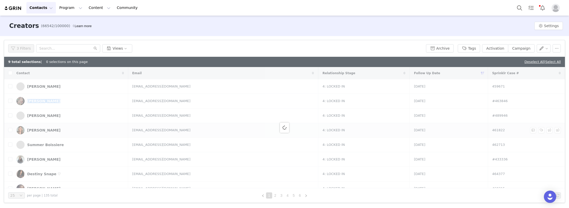
checkbox input "true"
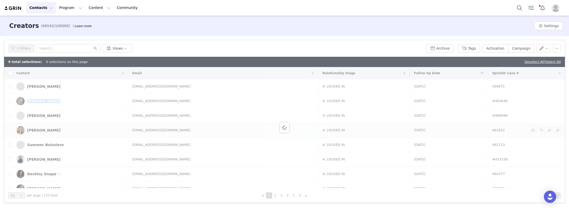
checkbox input "true"
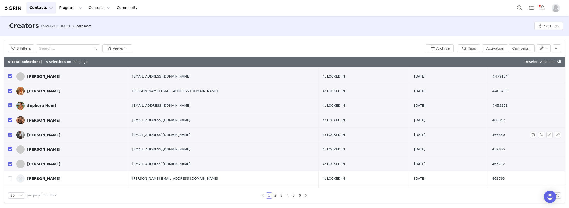
scroll to position [51, 0]
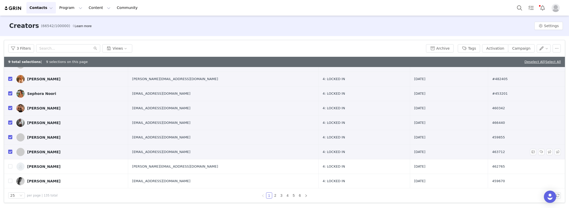
click at [10, 153] on input "checkbox" at bounding box center [10, 152] width 4 height 4
checkbox input "false"
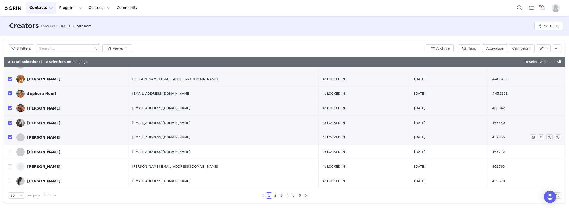
click at [9, 138] on input "checkbox" at bounding box center [10, 137] width 4 height 4
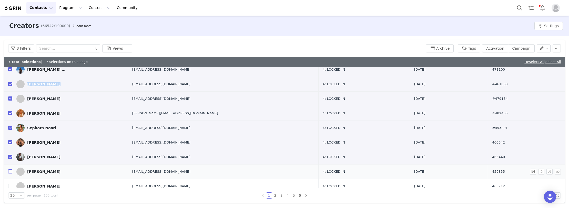
scroll to position [26, 0]
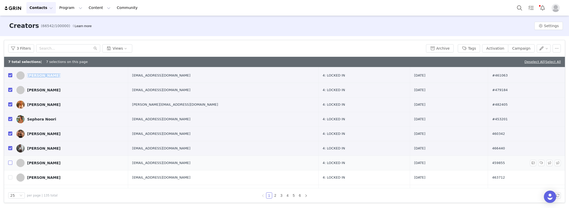
click at [9, 163] on input "checkbox" at bounding box center [10, 163] width 4 height 4
checkbox input "true"
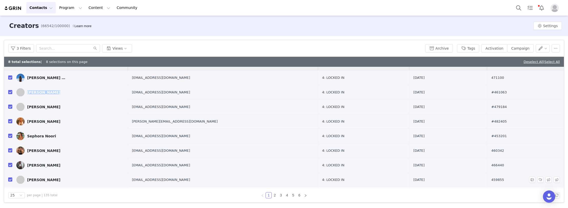
scroll to position [0, 0]
